Goal: Information Seeking & Learning: Learn about a topic

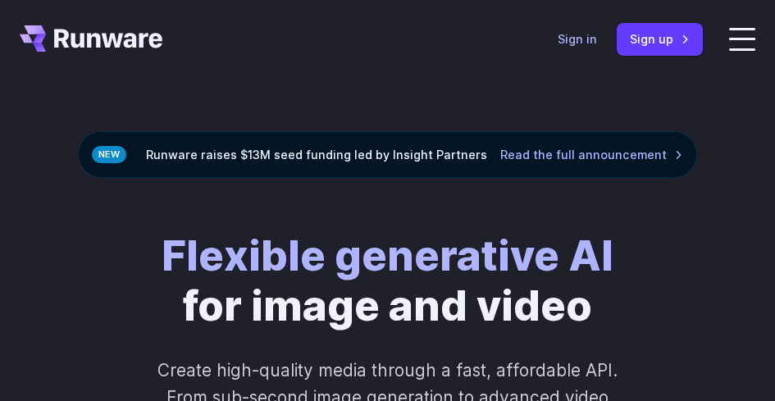
click at [597, 45] on link "Sign in" at bounding box center [576, 39] width 39 height 19
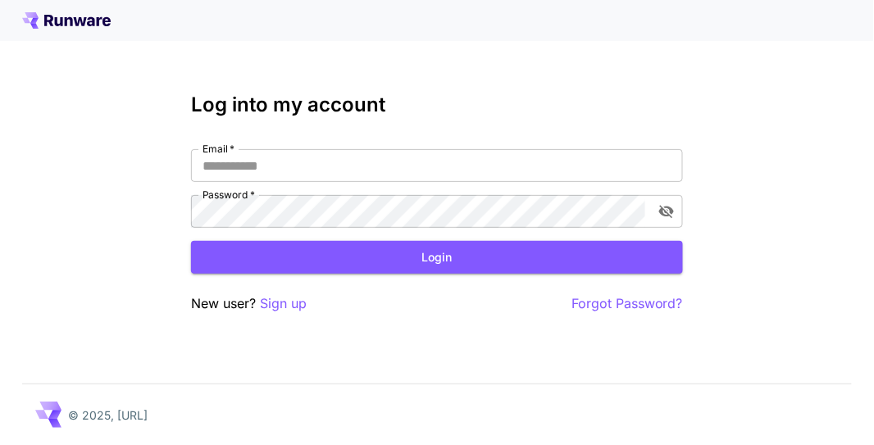
type input "********"
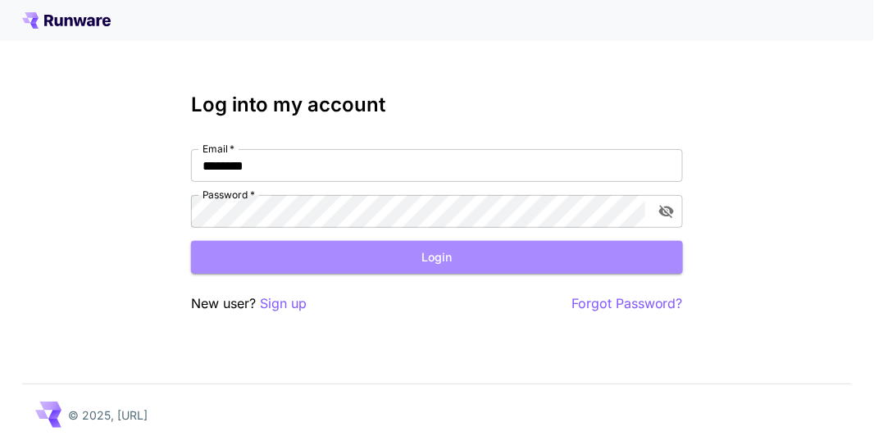
click at [343, 258] on button "Login" at bounding box center [437, 258] width 492 height 34
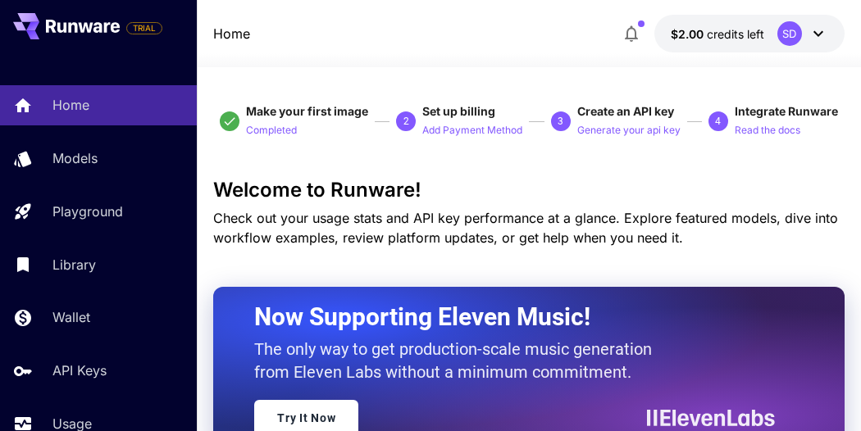
click at [73, 161] on p "Models" at bounding box center [74, 158] width 45 height 20
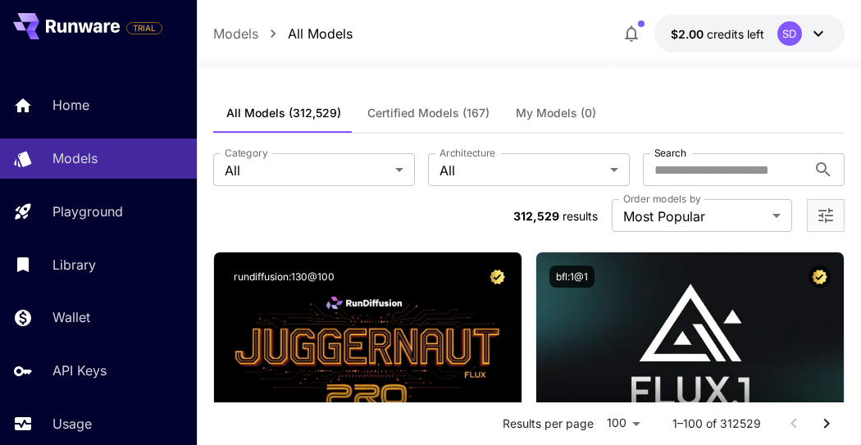
click at [698, 161] on input "Search" at bounding box center [725, 169] width 164 height 33
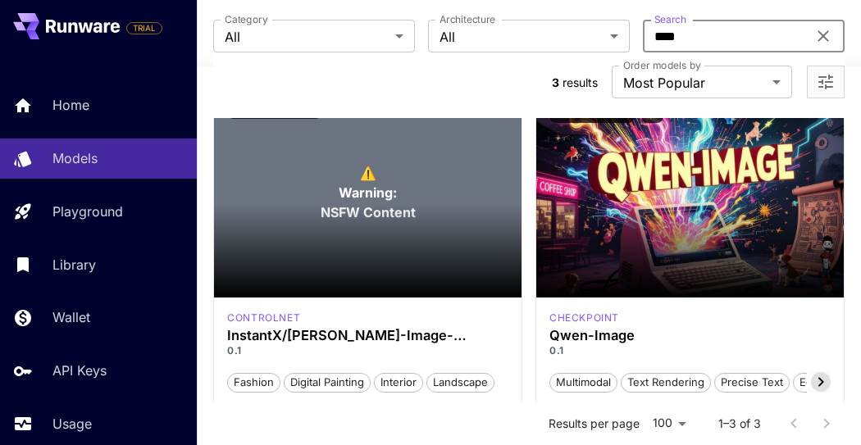
scroll to position [182, 0]
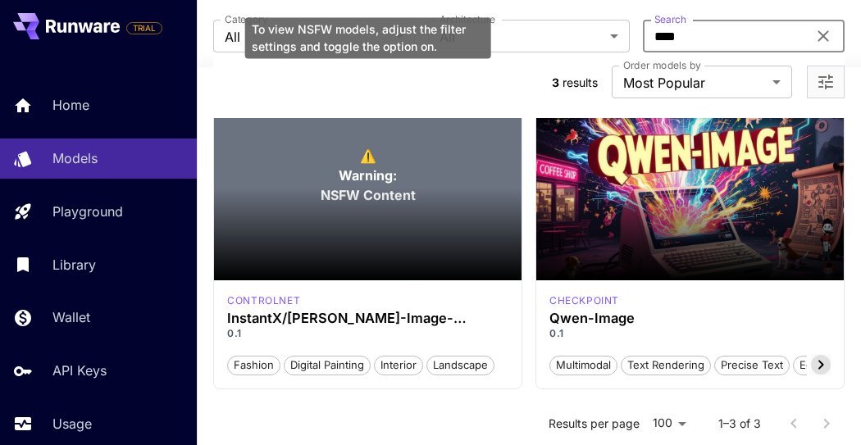
type input "****"
click at [362, 180] on span "Warning:" at bounding box center [368, 176] width 58 height 20
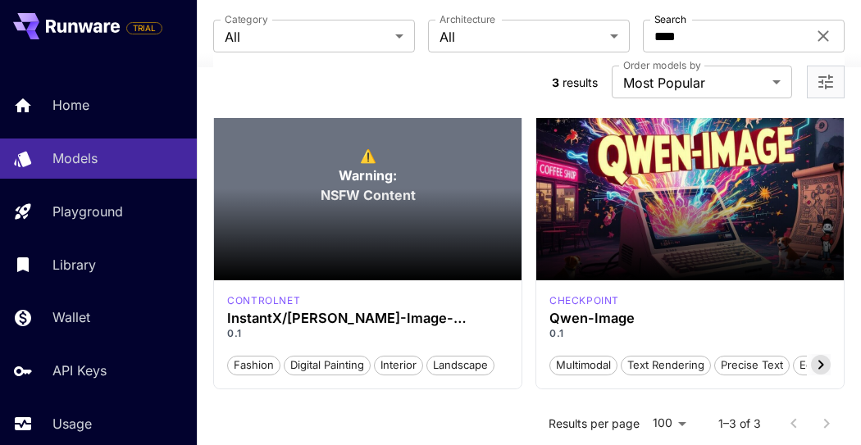
scroll to position [273, 0]
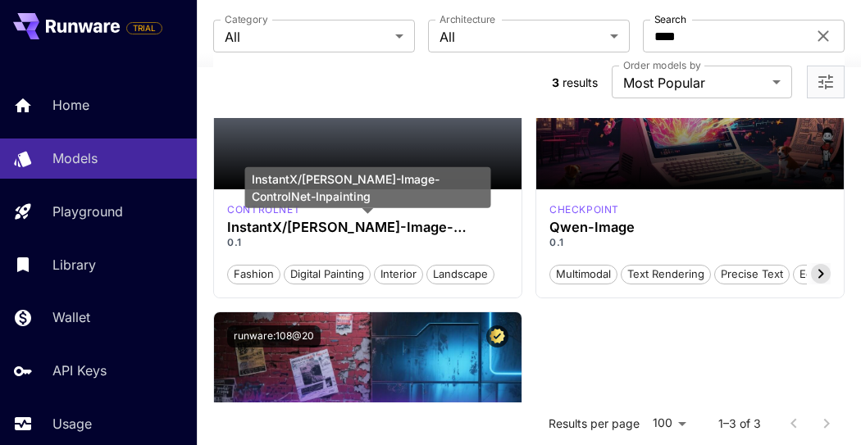
click at [362, 226] on h3 "InstantX/Qwen-Image-ControlNet-Inpainting" at bounding box center [367, 228] width 281 height 16
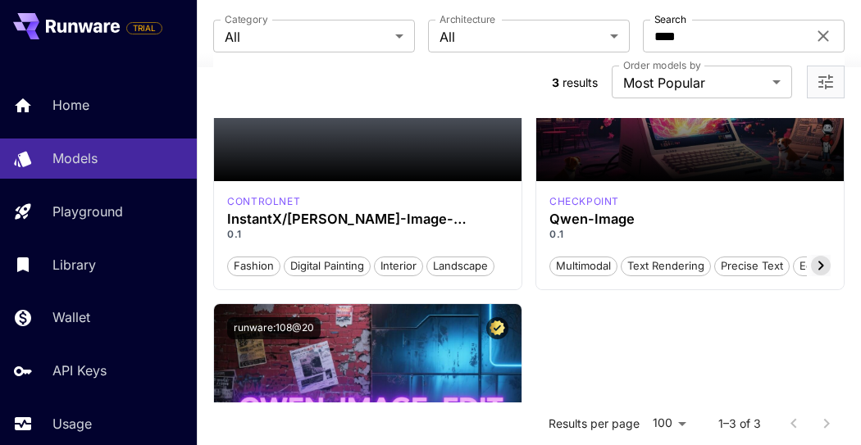
scroll to position [182, 0]
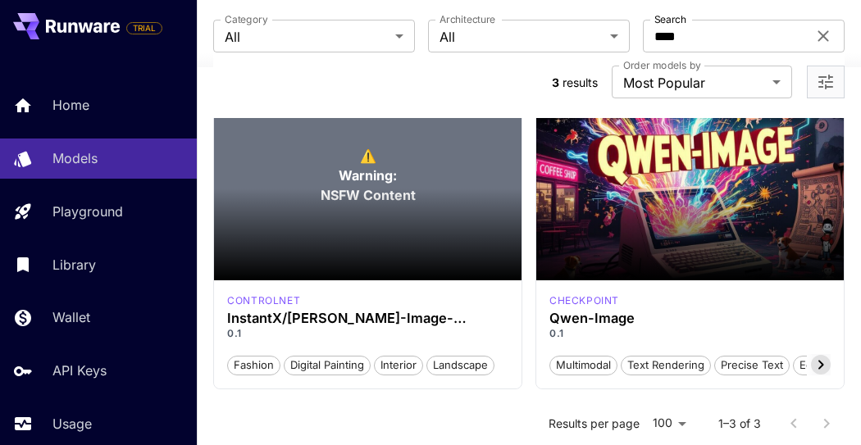
click at [348, 185] on span "NSFW Content" at bounding box center [368, 195] width 95 height 20
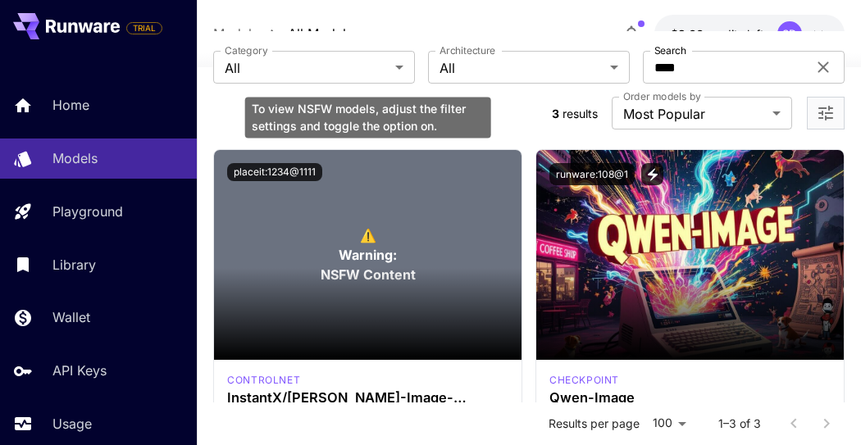
scroll to position [0, 0]
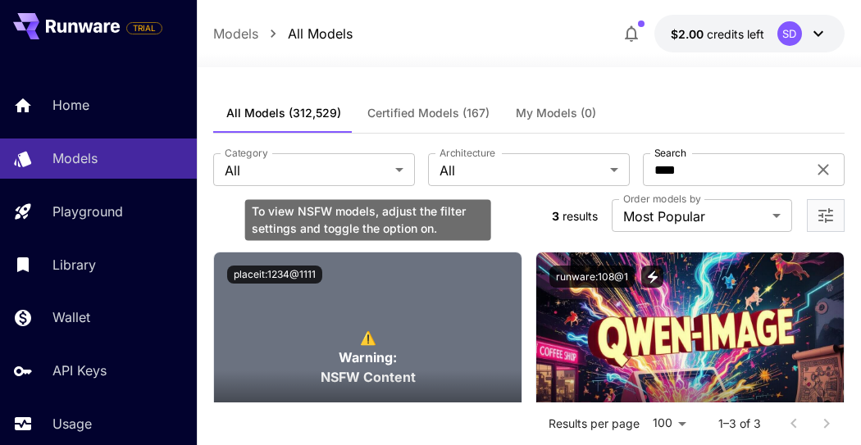
click at [422, 219] on div "To view NSFW models, adjust the filter settings and toggle the option on." at bounding box center [368, 219] width 246 height 41
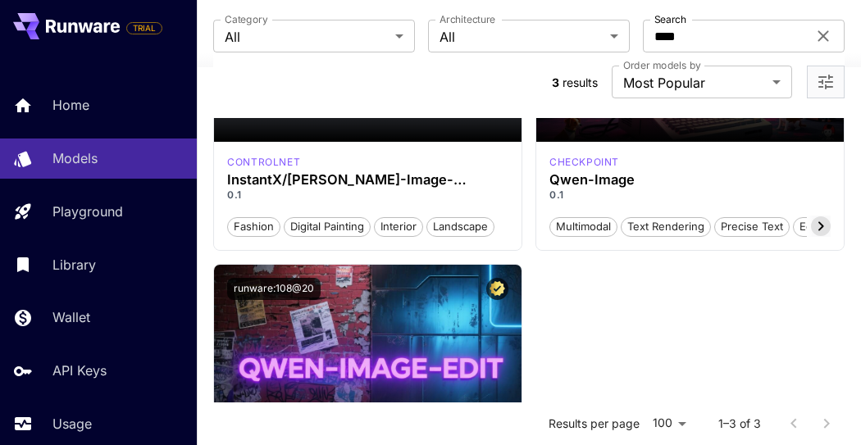
scroll to position [182, 0]
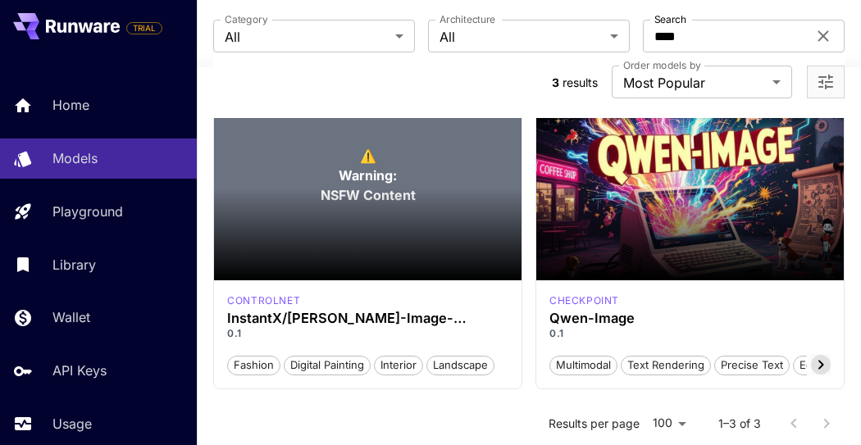
click at [693, 183] on p "Launch in Playground" at bounding box center [690, 175] width 142 height 17
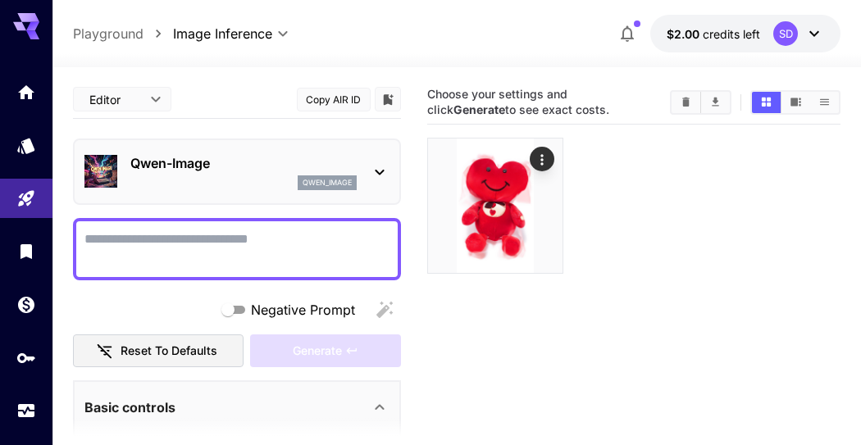
click at [167, 244] on textarea "Negative Prompt" at bounding box center [236, 249] width 305 height 39
type textarea "*"
drag, startPoint x: 167, startPoint y: 244, endPoint x: 10, endPoint y: 246, distance: 157.4
click at [10, 246] on div "**********" at bounding box center [430, 287] width 861 height 575
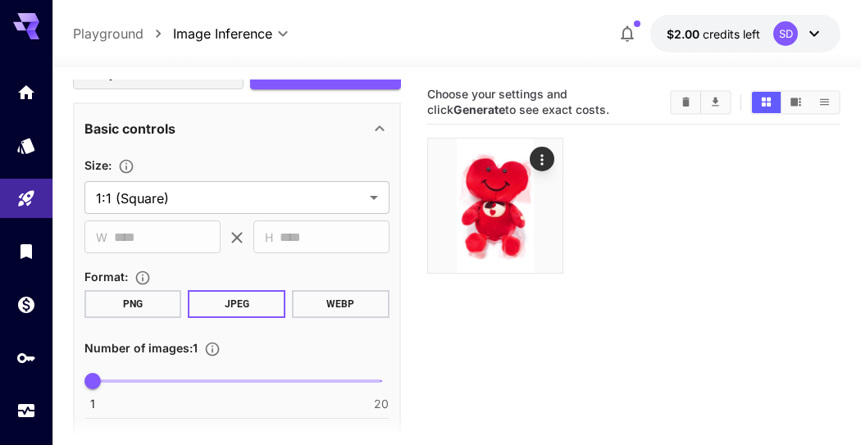
scroll to position [546, 0]
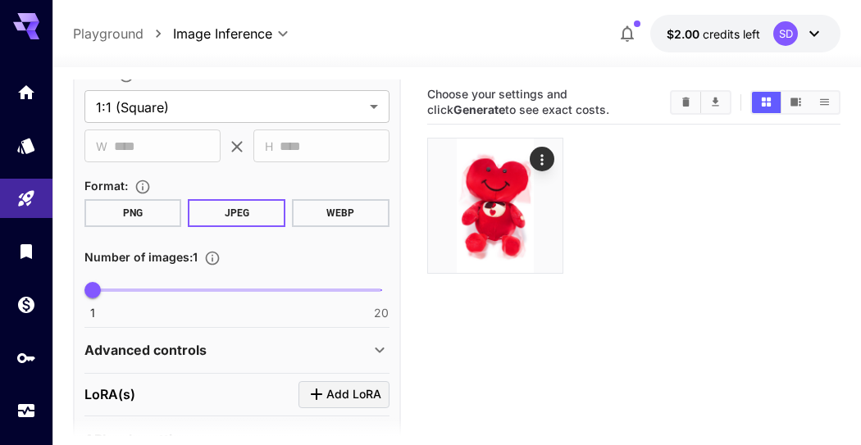
type textarea "**********"
click at [252, 211] on button "JPEG" at bounding box center [237, 213] width 98 height 28
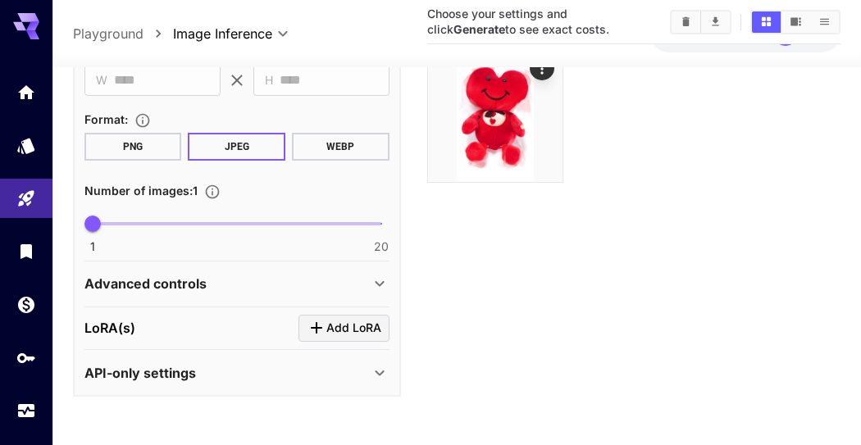
scroll to position [588, 0]
click at [236, 363] on div "API-only settings" at bounding box center [226, 373] width 285 height 20
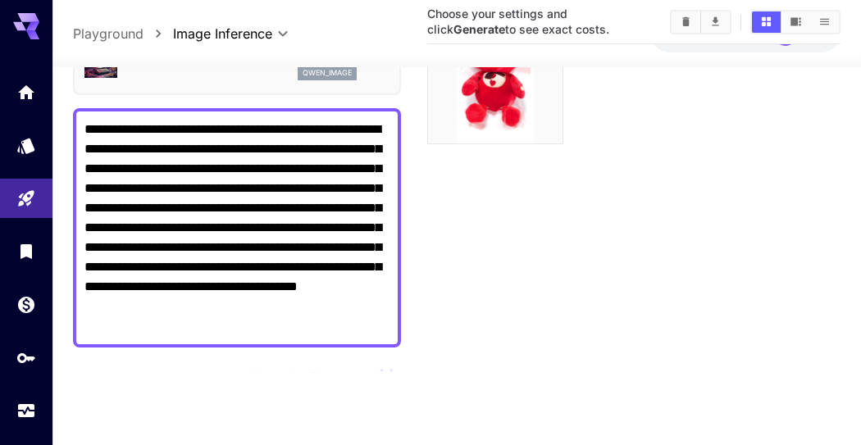
scroll to position [229, 0]
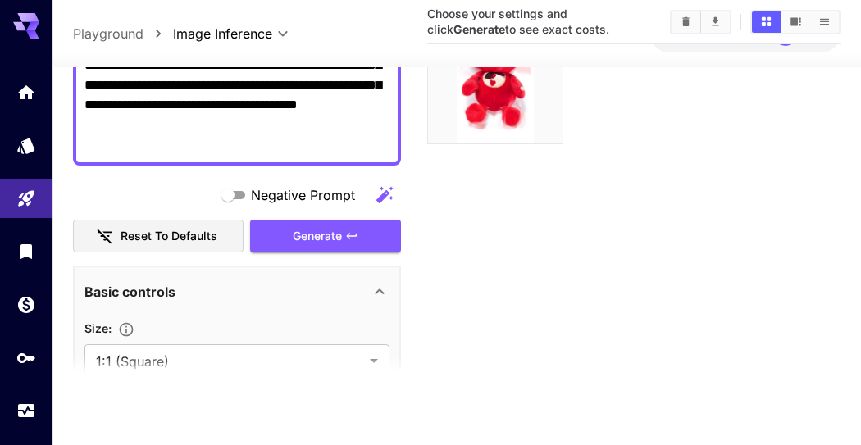
click at [322, 234] on span "Generate" at bounding box center [317, 236] width 49 height 20
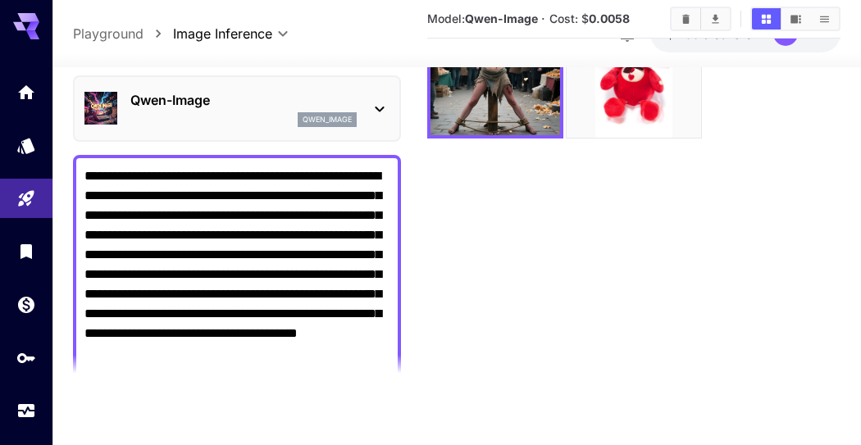
scroll to position [0, 0]
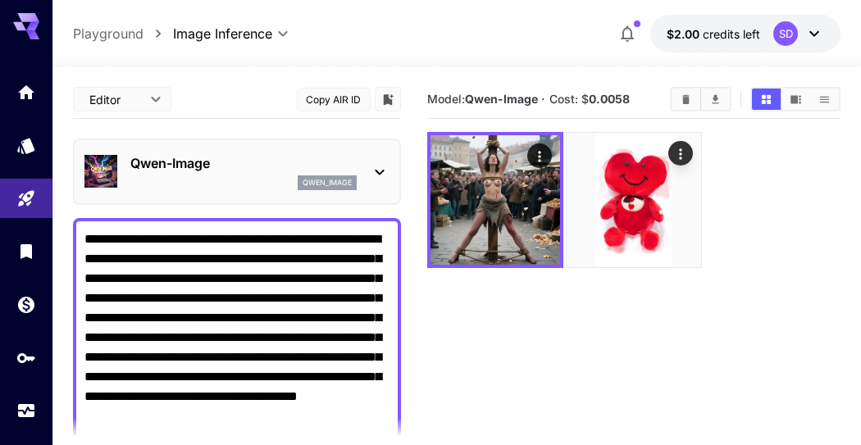
click at [504, 216] on img at bounding box center [495, 200] width 130 height 130
click at [534, 148] on icon "Actions" at bounding box center [539, 156] width 16 height 16
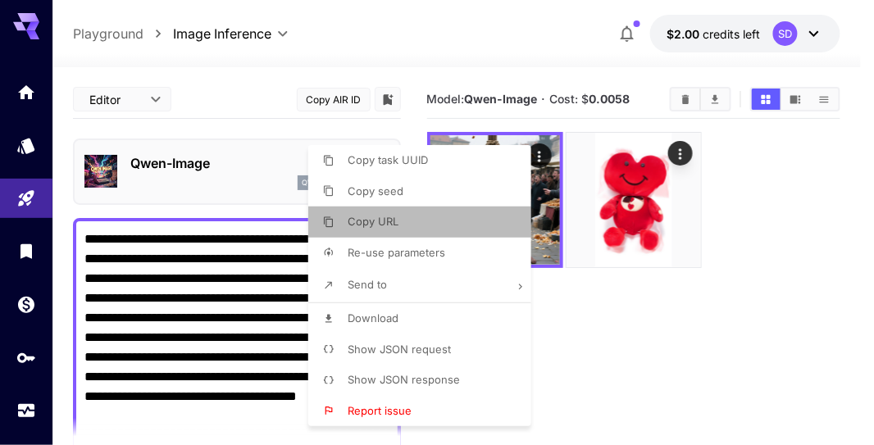
click at [352, 216] on span "Copy URL" at bounding box center [373, 221] width 51 height 13
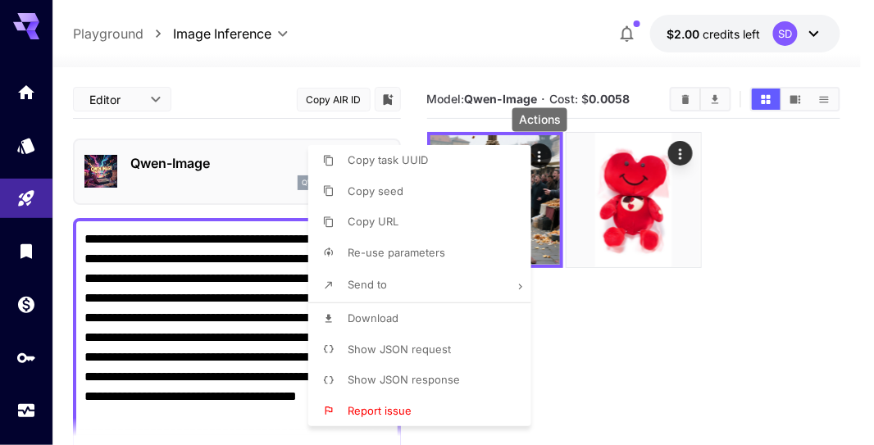
click at [352, 45] on div at bounding box center [437, 222] width 874 height 445
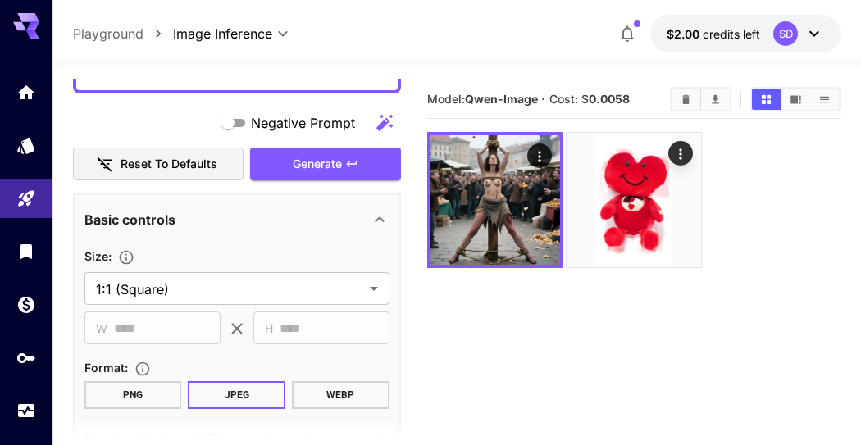
scroll to position [455, 0]
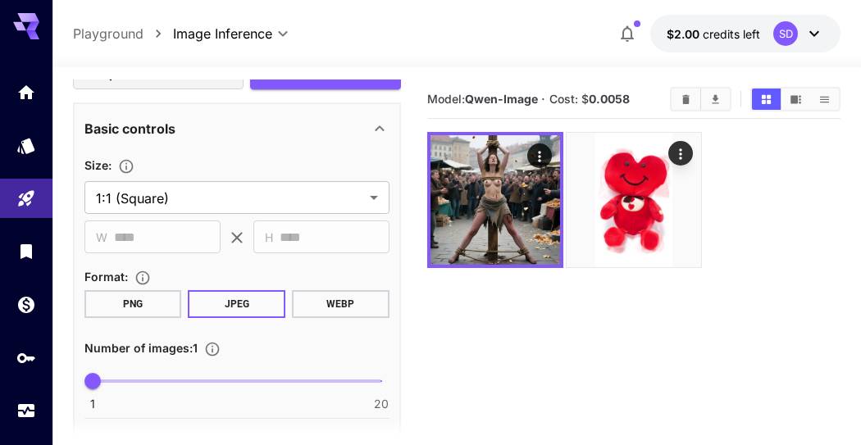
click at [307, 200] on body "**********" at bounding box center [430, 287] width 861 height 575
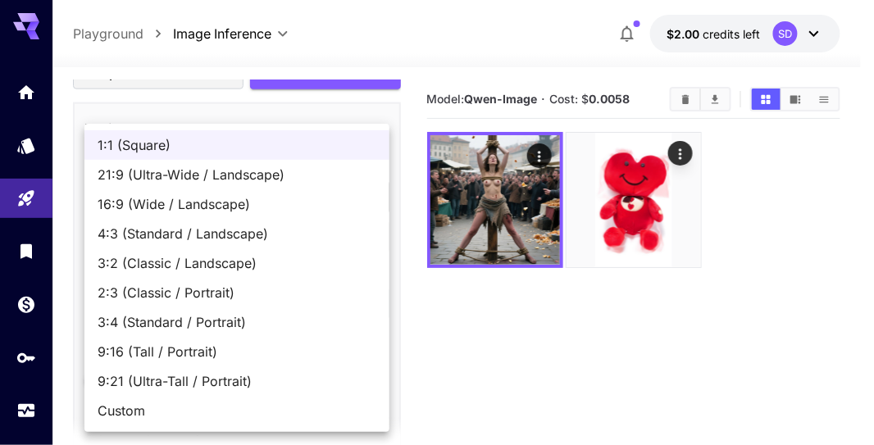
click at [283, 199] on span "16:9 (Wide / Landscape)" at bounding box center [237, 204] width 279 height 20
type input "**********"
type input "****"
type input "***"
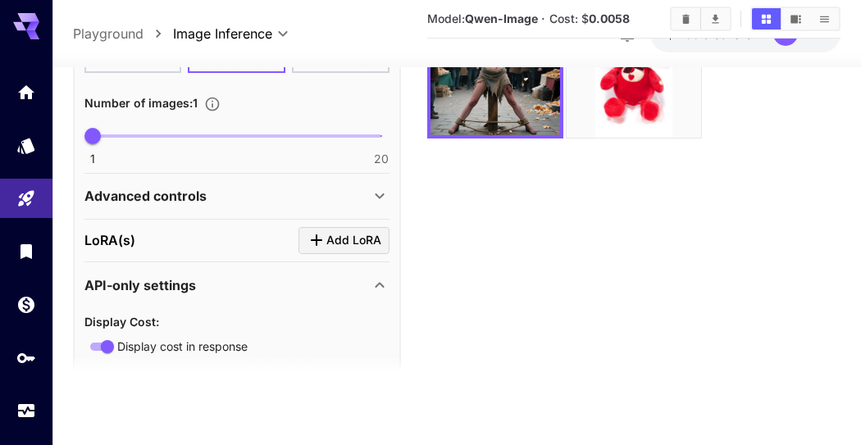
scroll to position [866, 0]
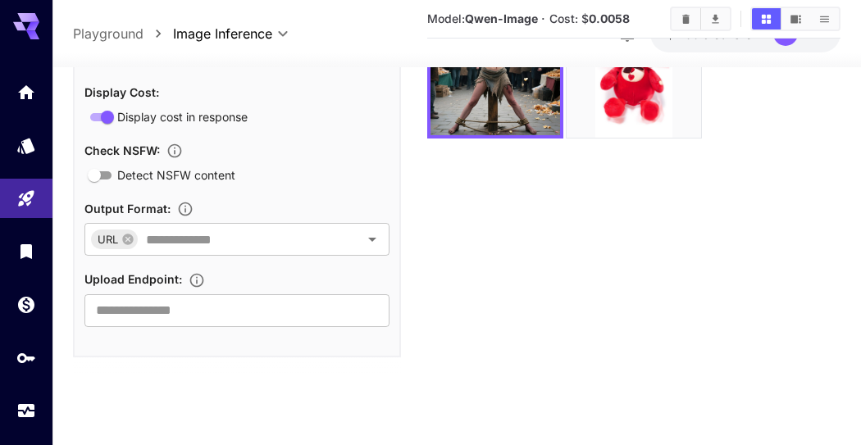
click at [19, 19] on icon at bounding box center [26, 26] width 26 height 26
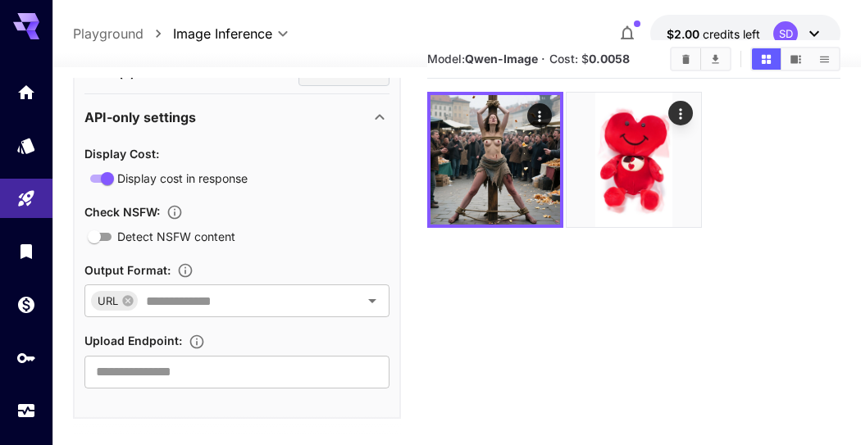
scroll to position [0, 0]
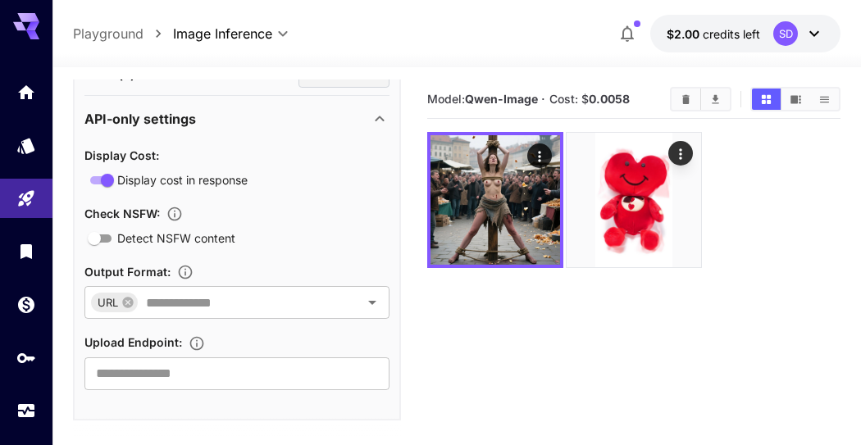
click at [813, 34] on icon at bounding box center [814, 34] width 10 height 6
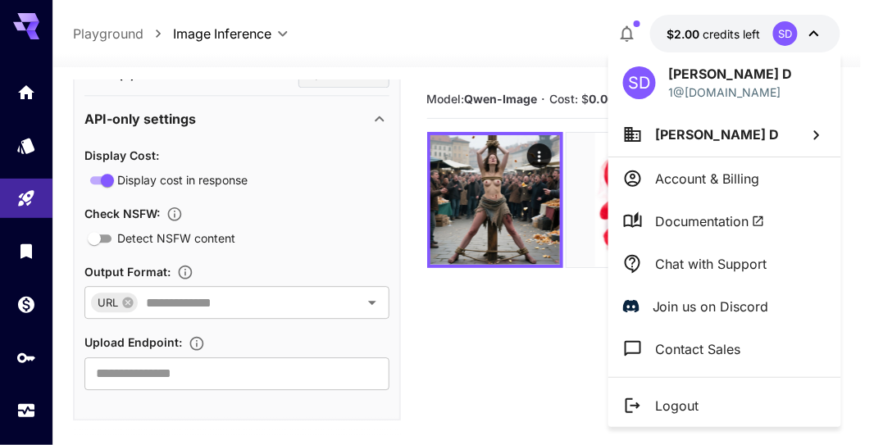
click at [742, 134] on li "Shlomo D" at bounding box center [724, 134] width 233 height 44
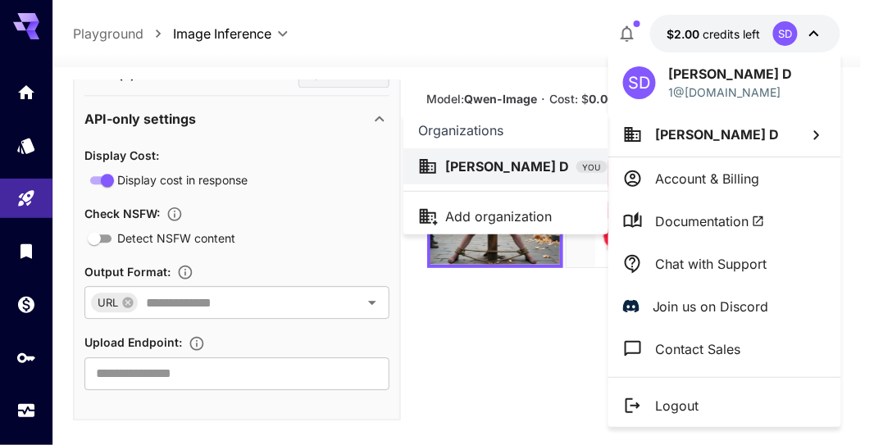
click at [737, 189] on div at bounding box center [437, 222] width 874 height 445
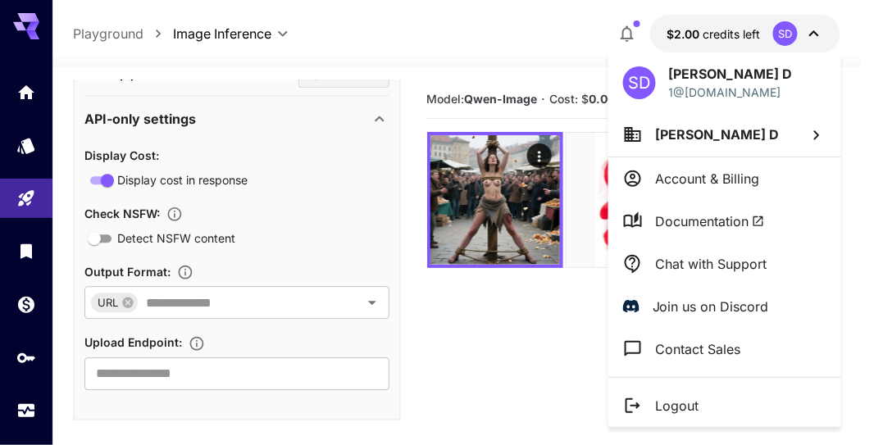
click at [734, 182] on p "Account & Billing" at bounding box center [708, 179] width 104 height 20
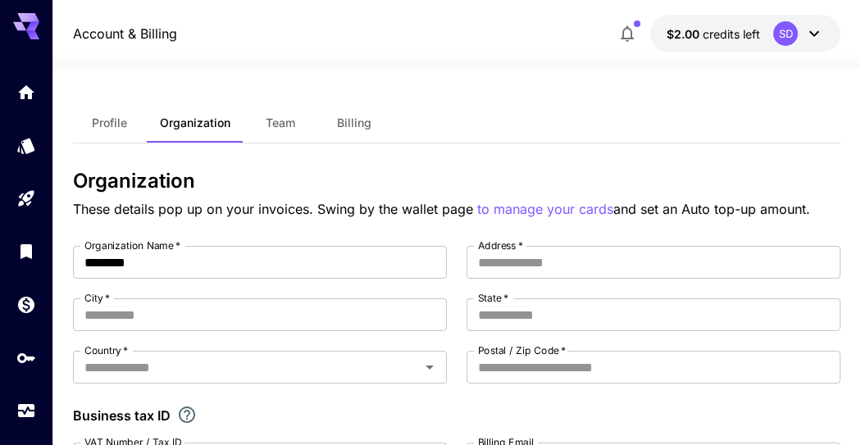
click at [807, 28] on icon at bounding box center [814, 34] width 20 height 20
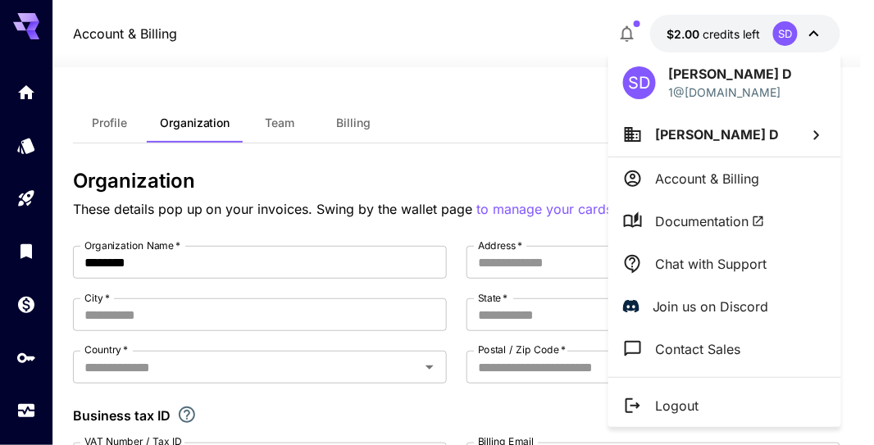
click at [371, 57] on div at bounding box center [437, 222] width 874 height 445
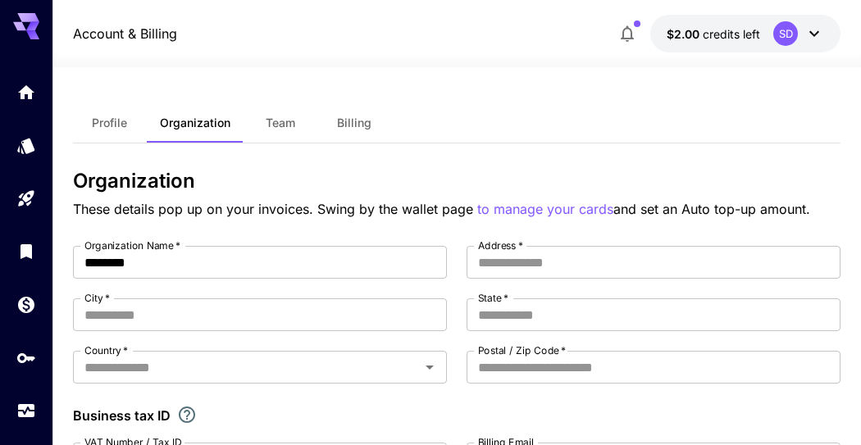
click at [18, 86] on icon "Home" at bounding box center [26, 93] width 20 height 20
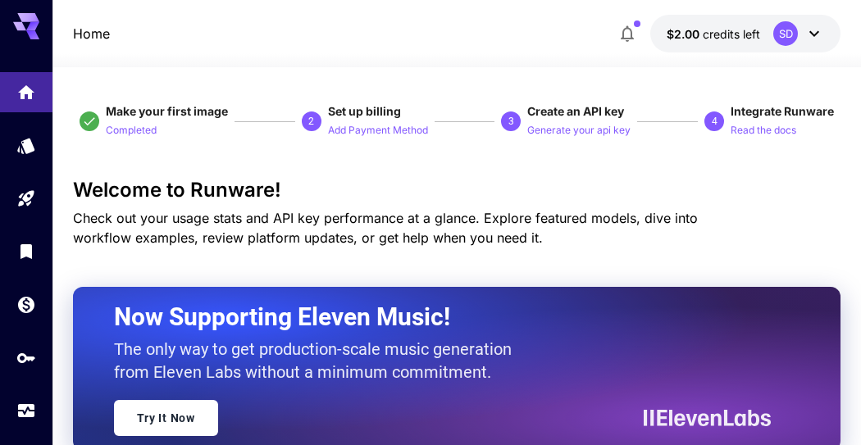
click at [47, 133] on link at bounding box center [26, 145] width 52 height 40
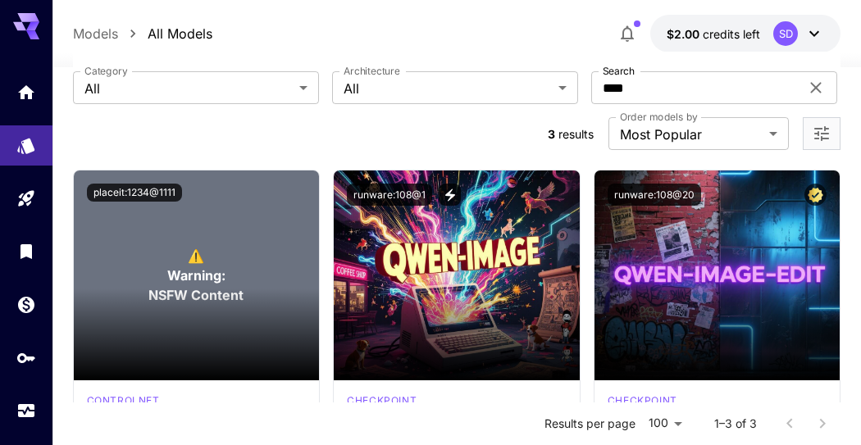
scroll to position [91, 0]
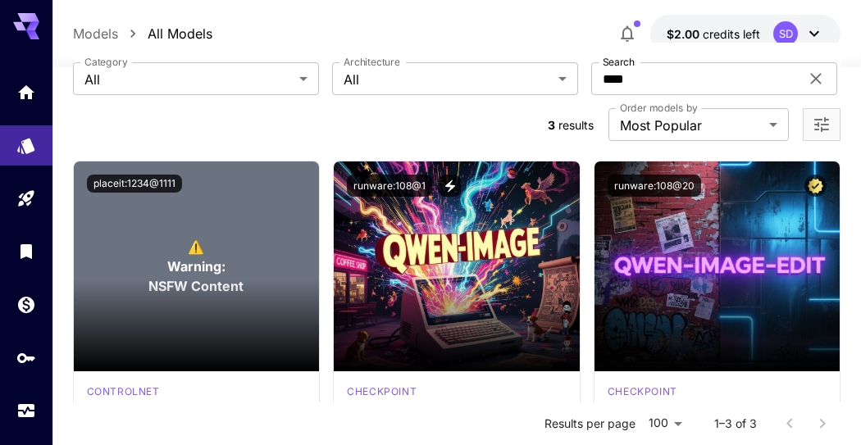
click at [159, 215] on div "⚠️ Warning: NSFW Content" at bounding box center [197, 266] width 246 height 210
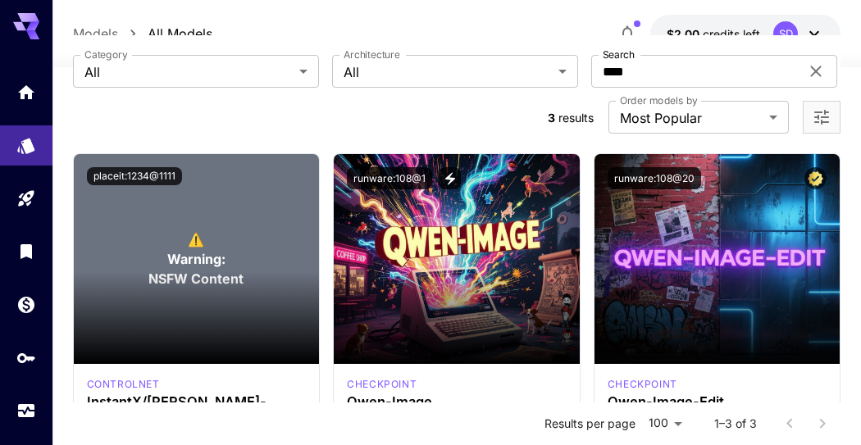
scroll to position [182, 0]
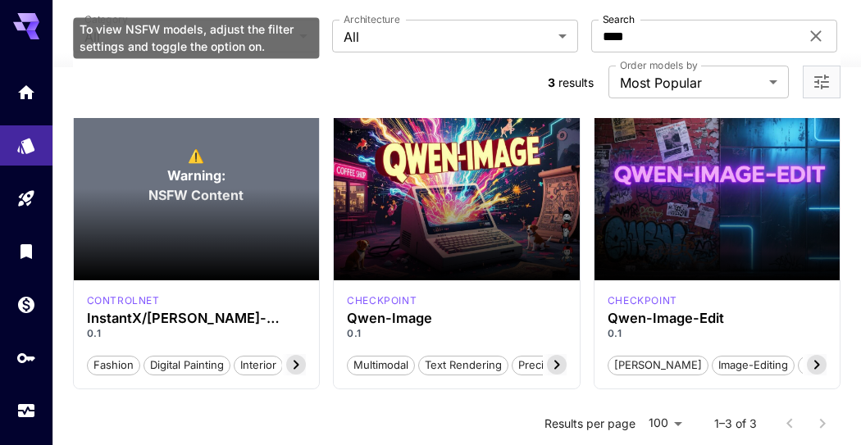
click at [232, 150] on p "⚠️ Warning: NSFW Content" at bounding box center [195, 175] width 95 height 59
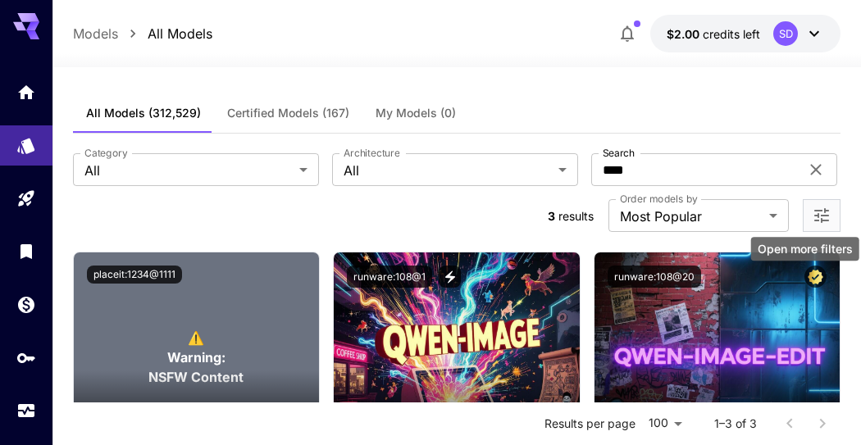
click at [829, 221] on icon "Open more filters" at bounding box center [822, 216] width 20 height 20
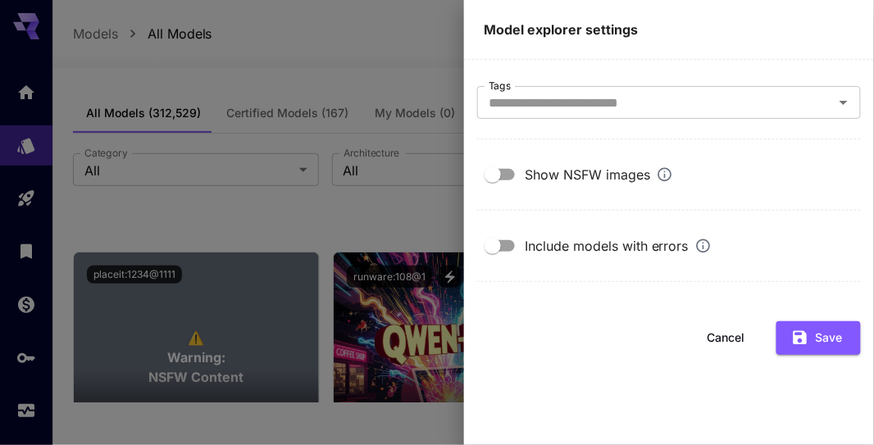
click at [604, 175] on div "Show NSFW images" at bounding box center [599, 175] width 148 height 20
click at [820, 336] on button "Save" at bounding box center [818, 338] width 84 height 34
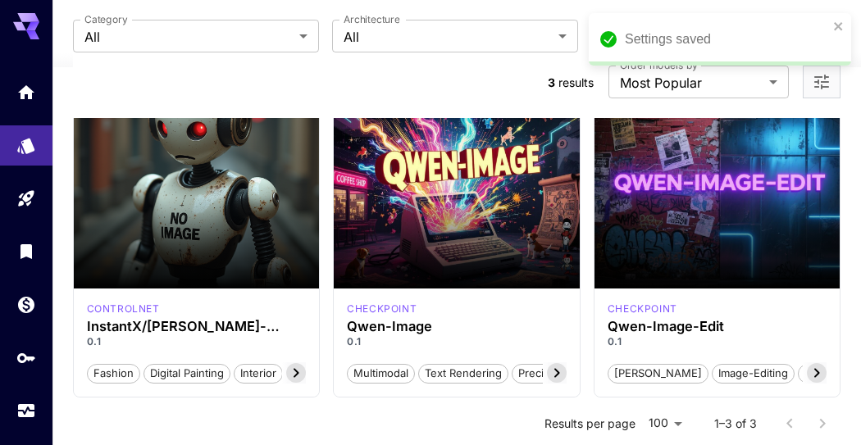
scroll to position [182, 0]
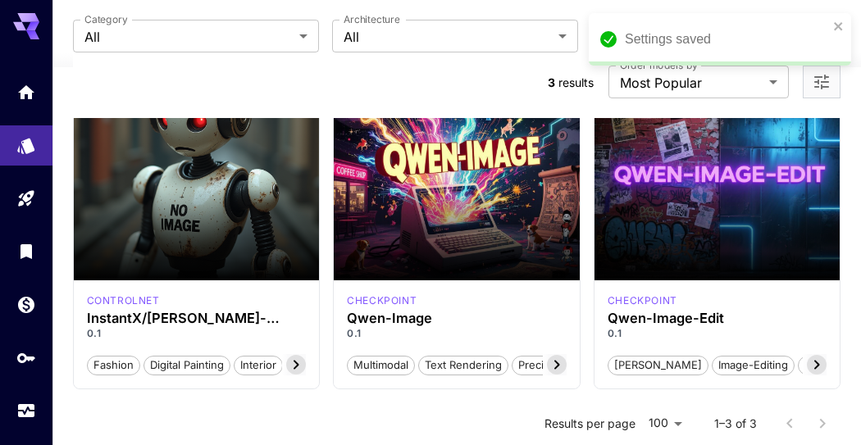
click at [216, 232] on section at bounding box center [197, 235] width 246 height 92
click at [293, 361] on icon at bounding box center [296, 365] width 20 height 20
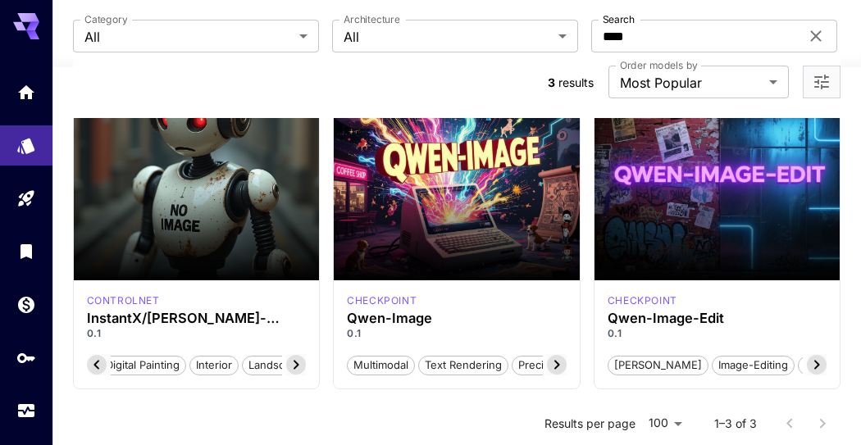
scroll to position [0, 70]
click at [233, 216] on section at bounding box center [197, 235] width 246 height 92
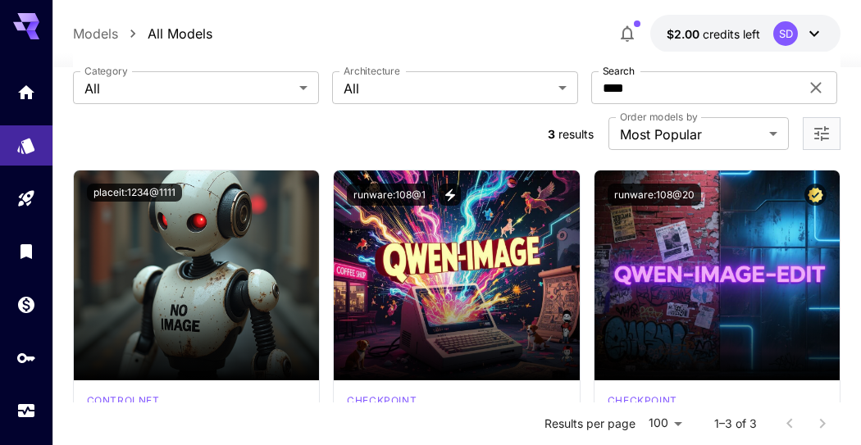
scroll to position [91, 0]
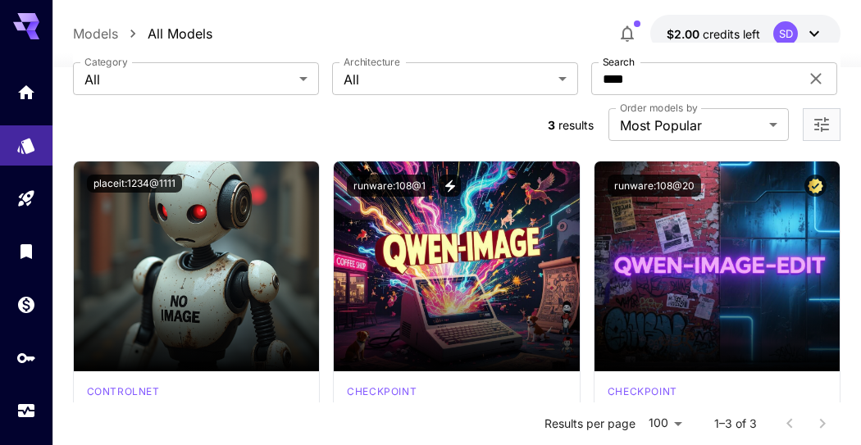
click at [138, 176] on button "placeit:1234@1111" at bounding box center [134, 184] width 95 height 18
click at [139, 221] on img at bounding box center [197, 266] width 246 height 210
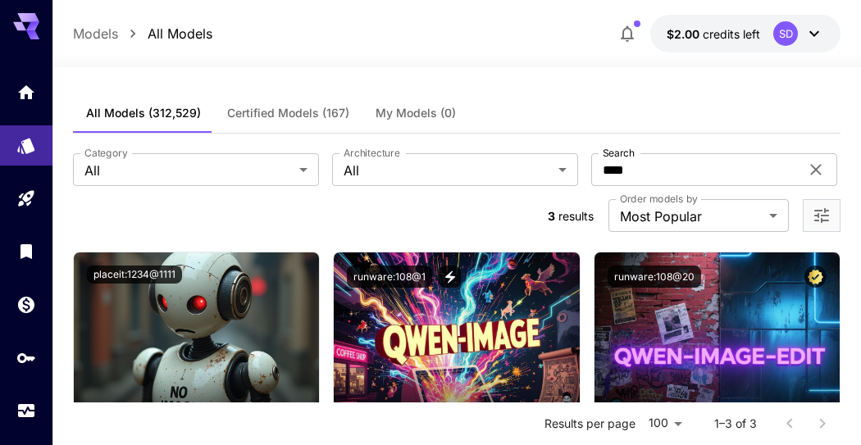
scroll to position [273, 0]
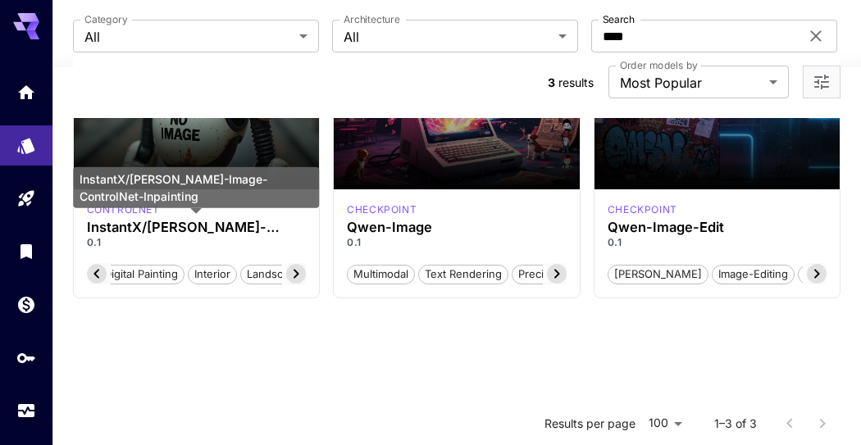
click at [184, 225] on h3 "InstantX/Qwen-Image-ControlNet-Inpainting" at bounding box center [197, 228] width 220 height 16
click at [147, 229] on h3 "InstantX/Qwen-Image-ControlNet-Inpainting" at bounding box center [197, 228] width 220 height 16
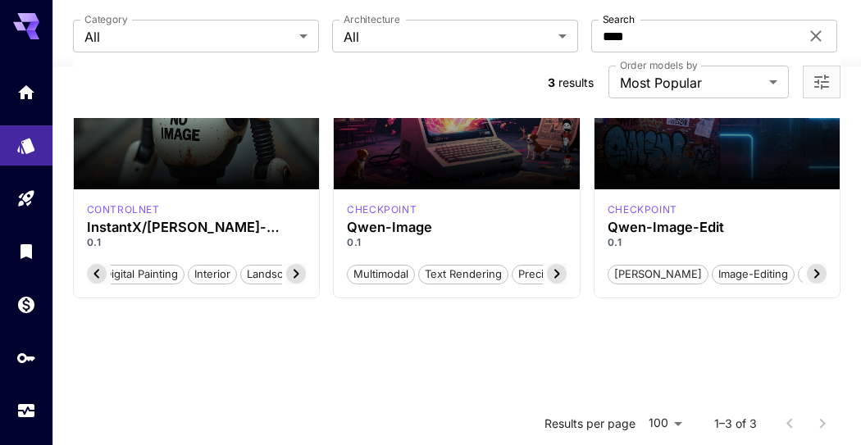
click at [398, 149] on div "Launch in Playground" at bounding box center [457, 85] width 246 height 210
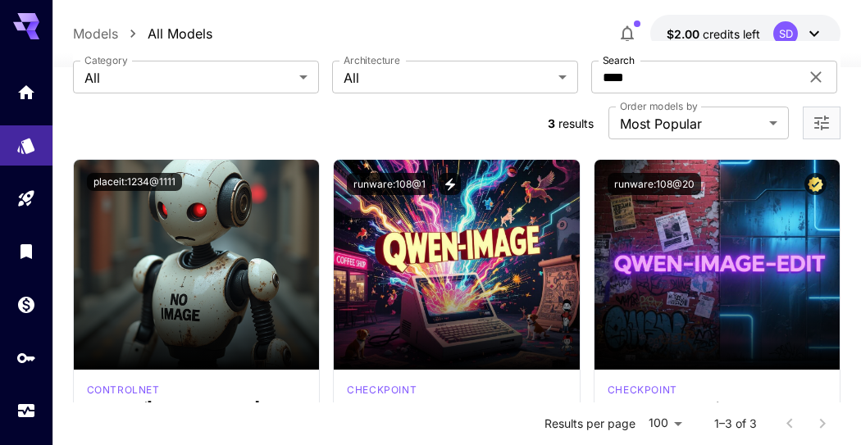
scroll to position [91, 0]
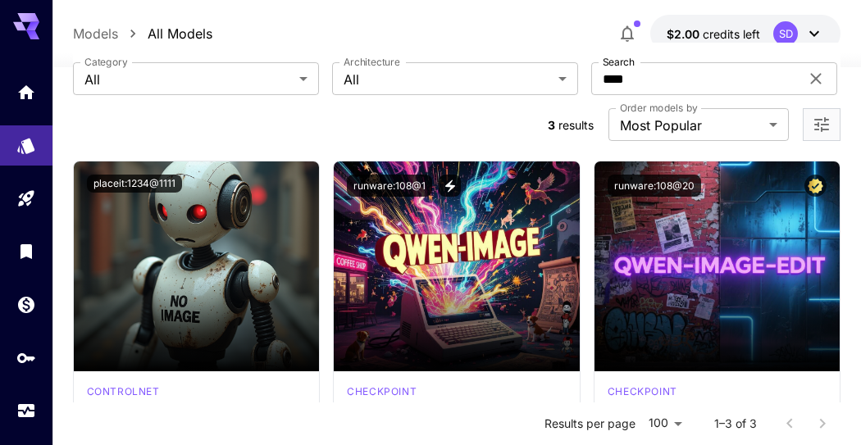
click at [204, 272] on img at bounding box center [197, 266] width 246 height 210
click at [203, 271] on img at bounding box center [197, 266] width 246 height 210
drag, startPoint x: 203, startPoint y: 271, endPoint x: 324, endPoint y: 211, distance: 134.5
click at [324, 211] on div "placeit:1234@1111 controlnet InstantX/Qwen-Image-ControlNet-Inpainting 0.1 Fash…" at bounding box center [457, 321] width 768 height 320
click at [194, 218] on img at bounding box center [197, 266] width 246 height 210
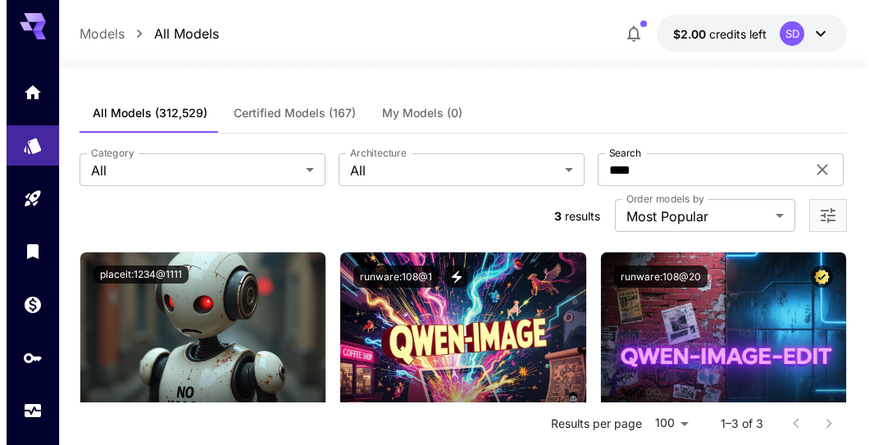
scroll to position [182, 0]
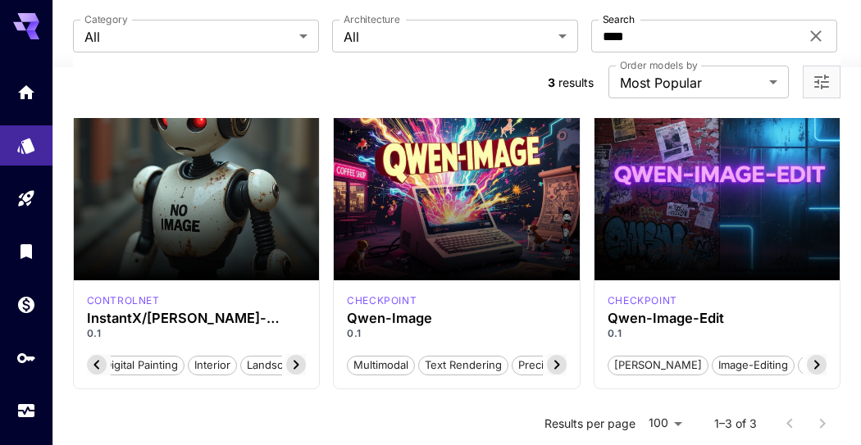
click at [453, 193] on div "Launch in Playground" at bounding box center [457, 175] width 246 height 210
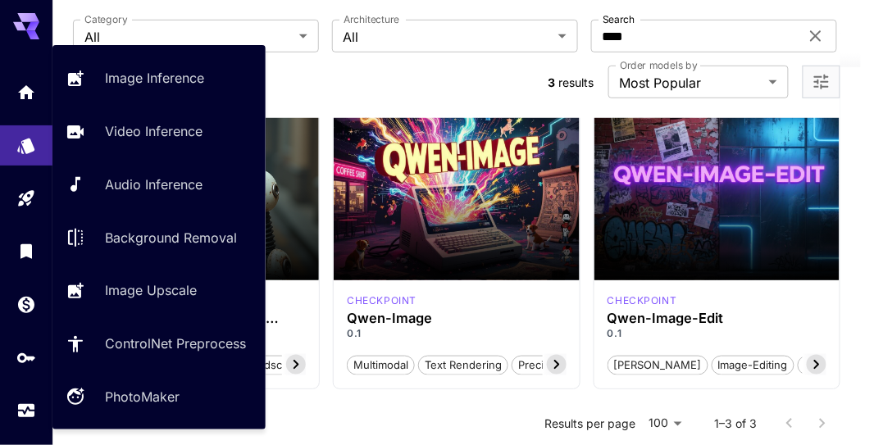
click at [187, 88] on p "Image Inference" at bounding box center [154, 78] width 99 height 20
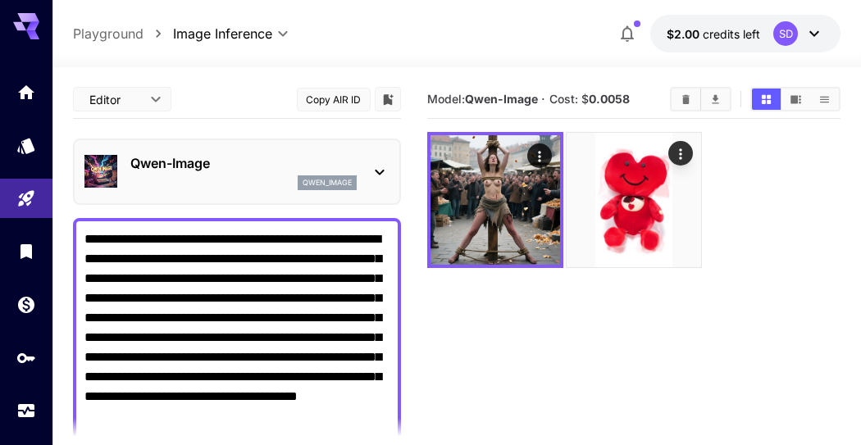
click at [218, 170] on p "Qwen-Image" at bounding box center [243, 163] width 226 height 20
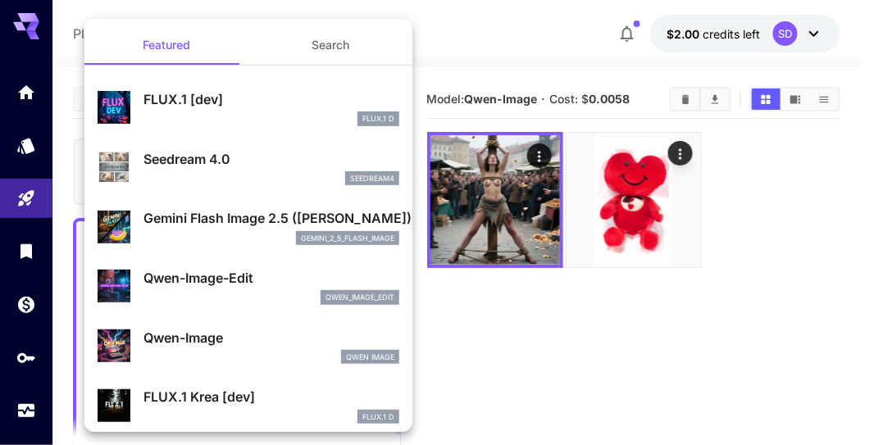
click at [328, 52] on button "Search" at bounding box center [330, 44] width 164 height 39
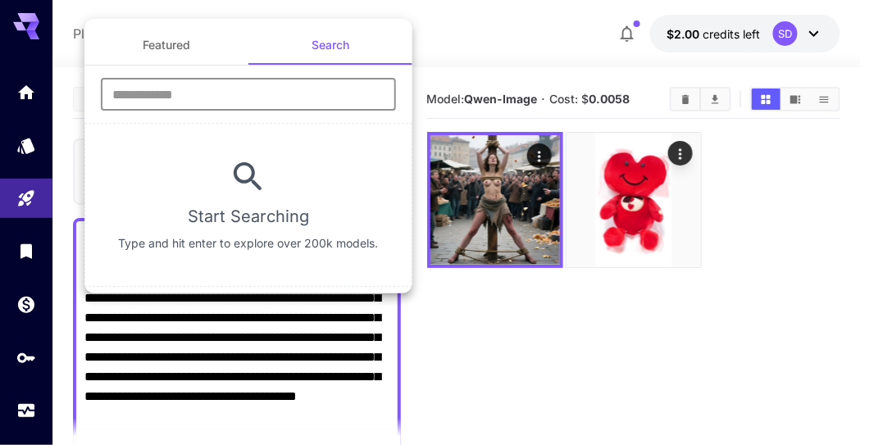
click at [267, 88] on input "text" at bounding box center [248, 94] width 295 height 33
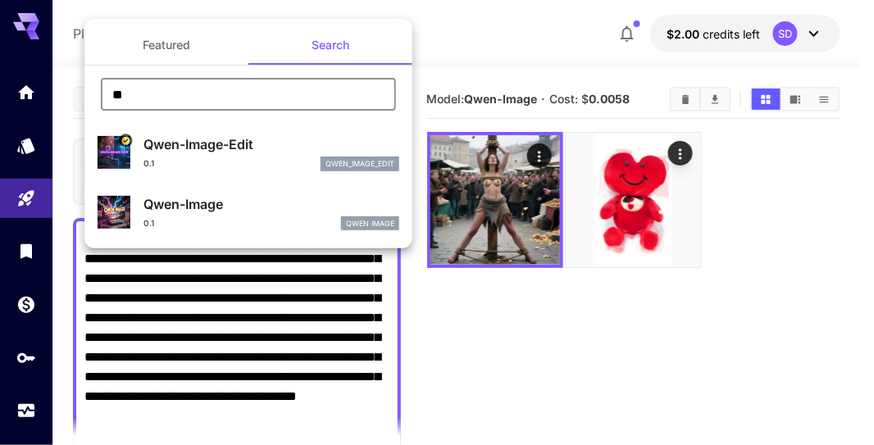
type input "*"
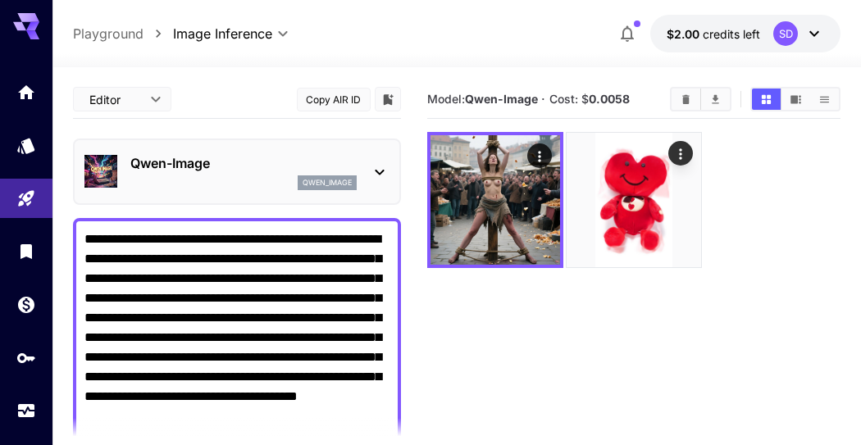
click at [1, 244] on link at bounding box center [26, 251] width 52 height 40
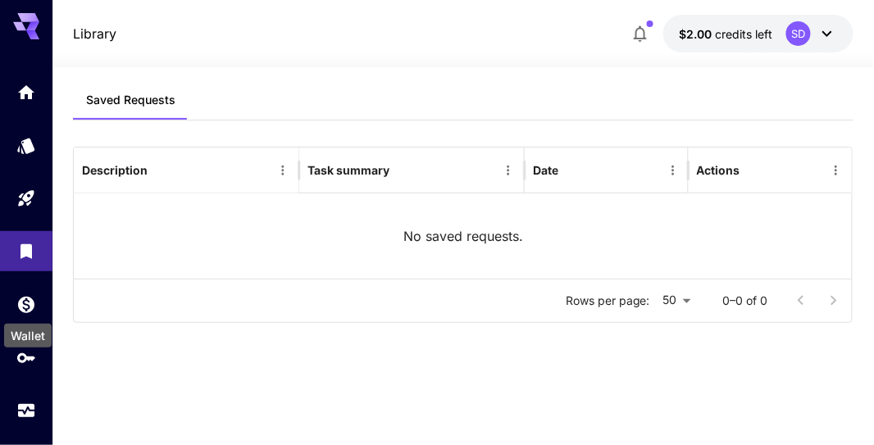
click at [30, 301] on icon "Wallet" at bounding box center [26, 305] width 20 height 20
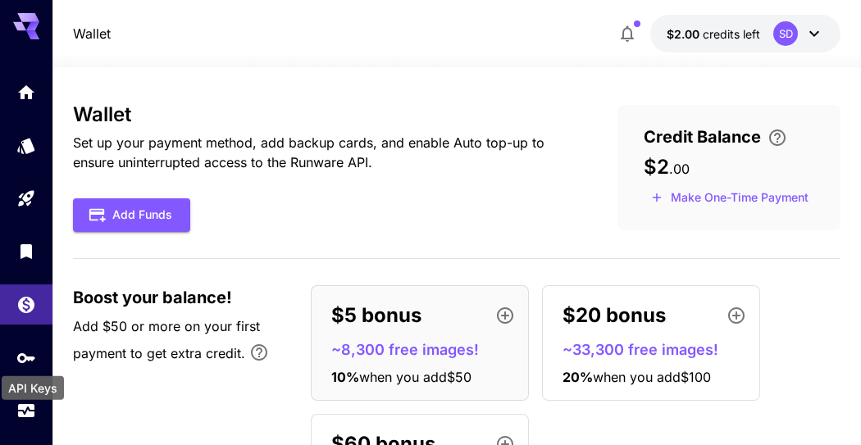
click at [30, 353] on icon "API Keys" at bounding box center [26, 358] width 18 height 10
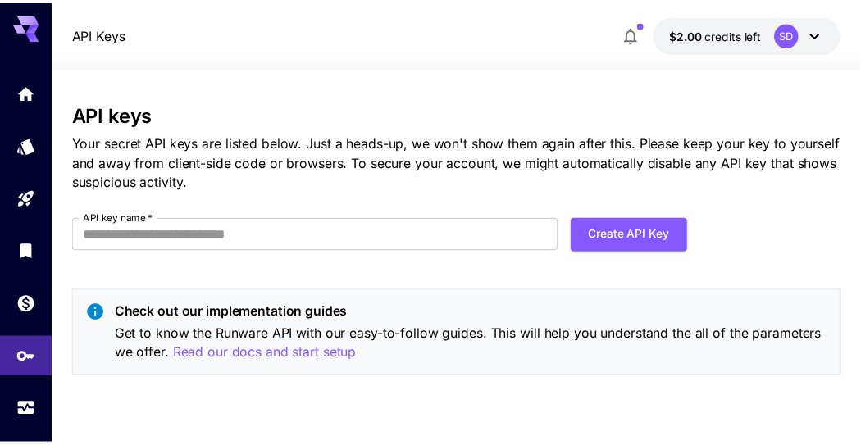
scroll to position [70, 0]
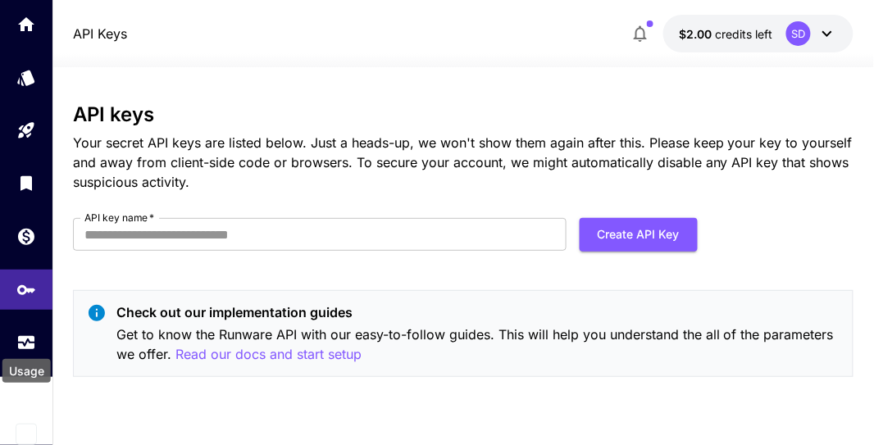
click at [30, 337] on icon "Usage" at bounding box center [26, 343] width 20 height 20
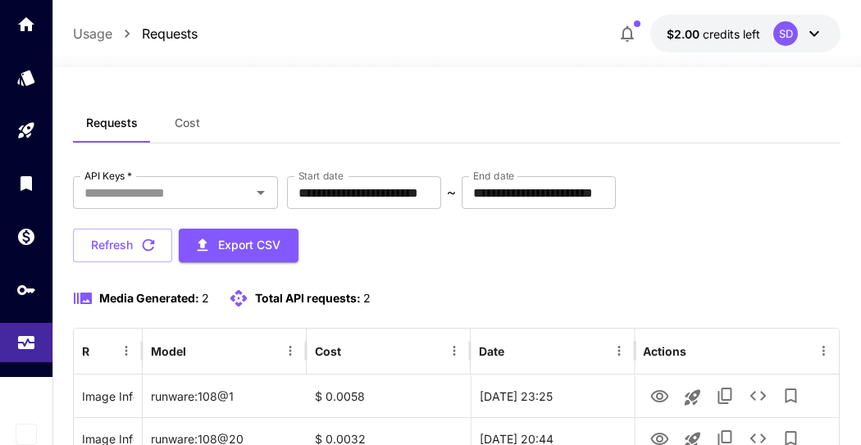
scroll to position [107, 0]
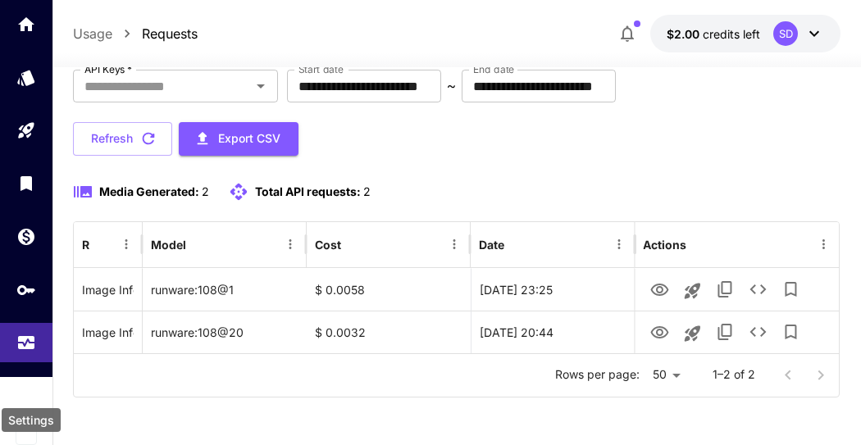
click at [31, 387] on icon "Settings" at bounding box center [26, 391] width 16 height 16
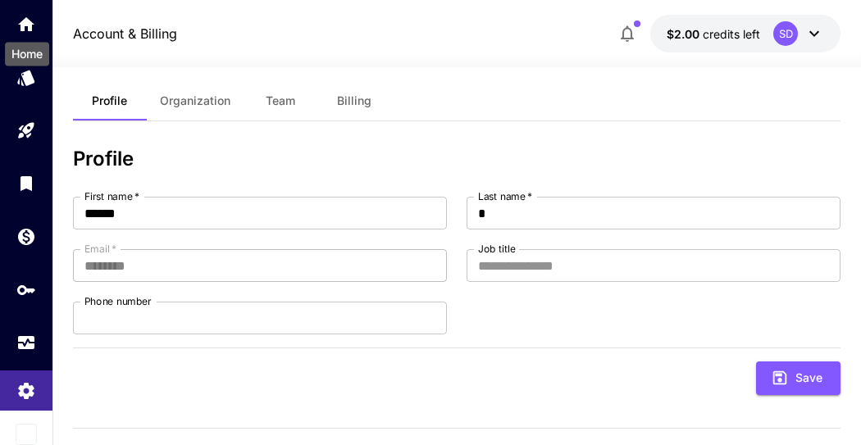
click at [36, 15] on icon "Home" at bounding box center [26, 25] width 20 height 20
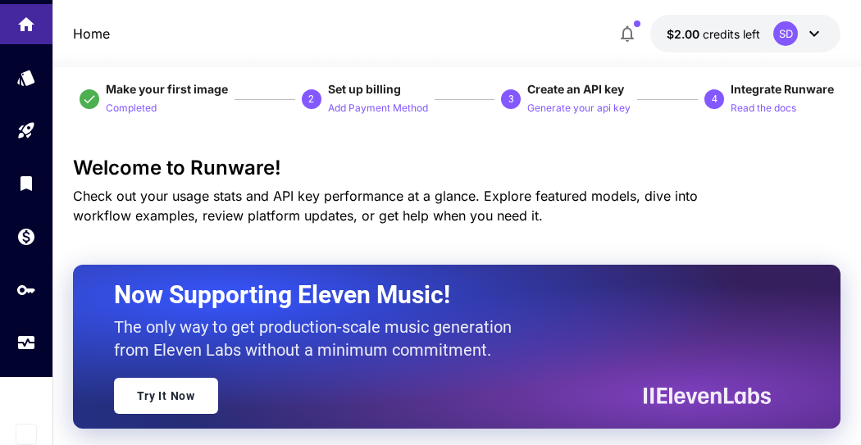
click at [766, 111] on p "Read the docs" at bounding box center [763, 109] width 66 height 16
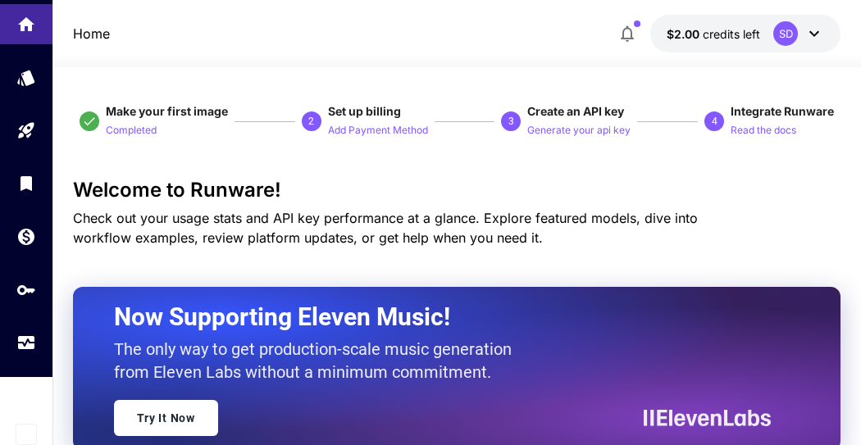
click at [135, 15] on div "Home $2.00 credits left SD" at bounding box center [457, 34] width 768 height 38
click at [110, 34] on div "Home $2.00 credits left SD" at bounding box center [457, 34] width 768 height 38
click at [99, 34] on p "Home" at bounding box center [91, 34] width 37 height 20
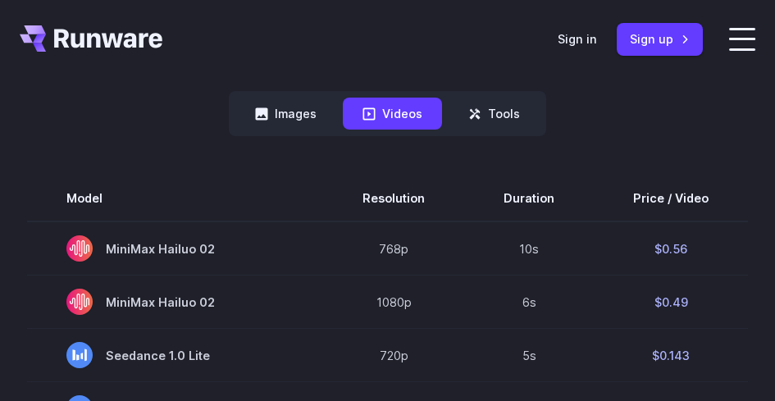
scroll to position [492, 0]
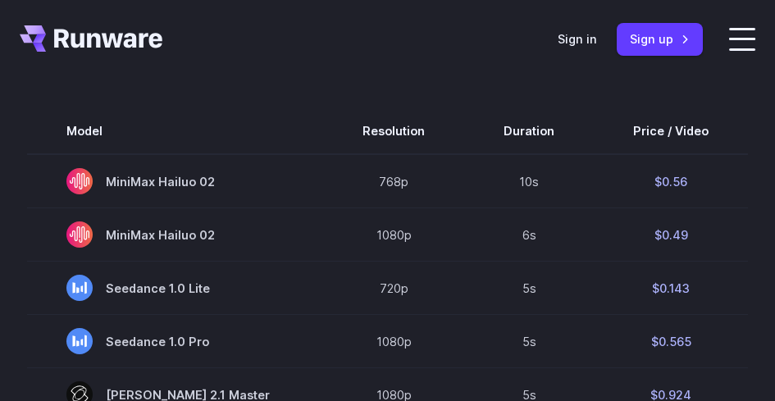
click at [281, 60] on button "Images" at bounding box center [285, 46] width 101 height 32
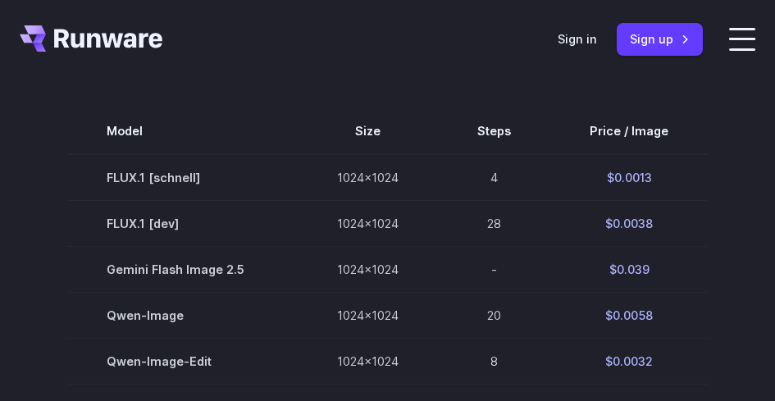
scroll to position [656, 0]
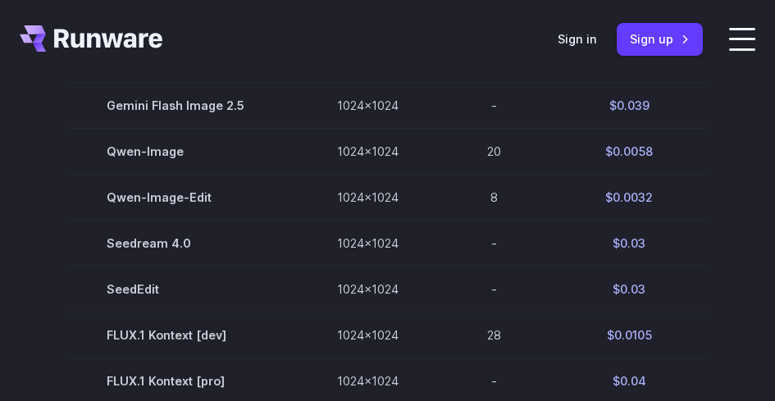
click at [639, 167] on td "$0.0058" at bounding box center [628, 152] width 157 height 46
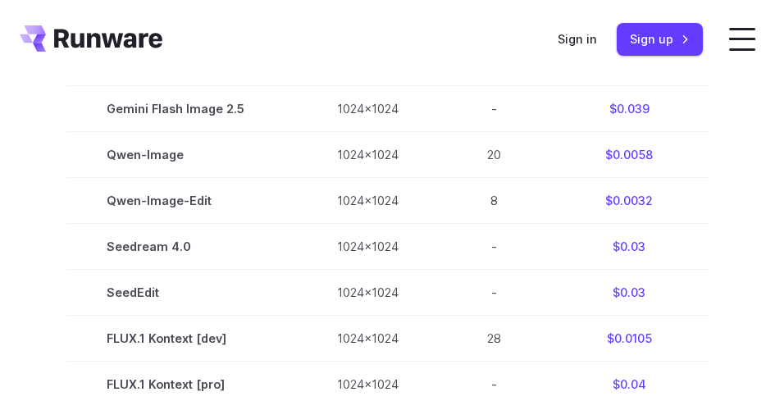
scroll to position [738, 0]
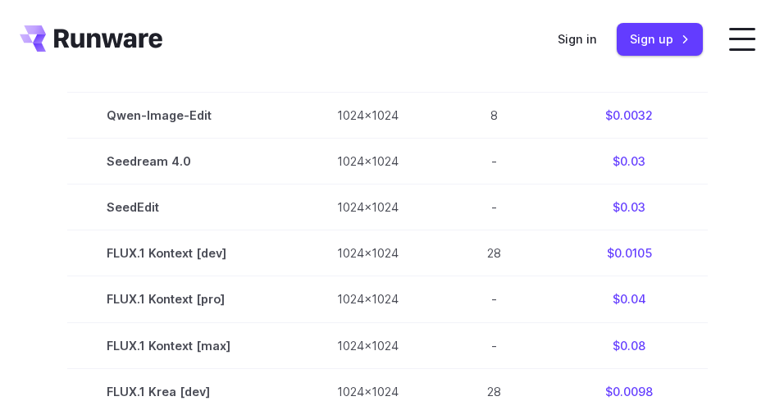
click at [142, 225] on td "SeedEdit" at bounding box center [182, 207] width 230 height 46
